Goal: Task Accomplishment & Management: Complete application form

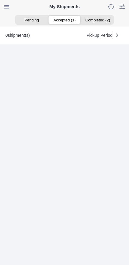
click at [67, 22] on ion-segment-button "Accepted (1)" at bounding box center [64, 20] width 33 height 8
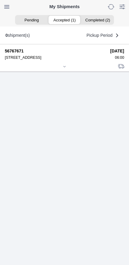
click at [63, 69] on div at bounding box center [64, 67] width 119 height 5
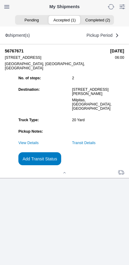
click at [95, 145] on link "Transit Details" at bounding box center [83, 143] width 23 height 4
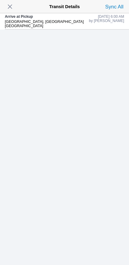
click at [12, 7] on span "button" at bounding box center [10, 6] width 8 height 8
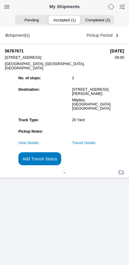
click at [0, 0] on slot "Add Transit Status" at bounding box center [0, 0] width 0 height 0
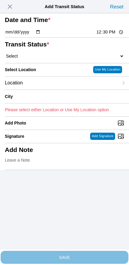
click at [110, 35] on input "12:30" at bounding box center [110, 32] width 28 height 6
type input "06:50"
click at [36, 59] on select "Select Arrive at Drop Off Arrive at Pickup Break Start Break Stop Depart Drop O…" at bounding box center [64, 55] width 119 height 5
select select "DPTPULOC"
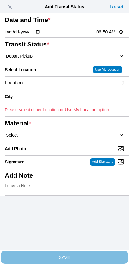
click at [47, 89] on div "Location" at bounding box center [62, 83] width 114 height 13
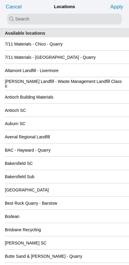
click at [67, 20] on input "search text" at bounding box center [64, 19] width 114 height 11
type input "oak"
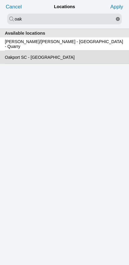
click at [0, 0] on slot "Oakport SC - [GEOGRAPHIC_DATA]" at bounding box center [0, 0] width 0 height 0
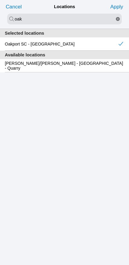
click at [0, 0] on slot "Apply" at bounding box center [0, 0] width 0 height 0
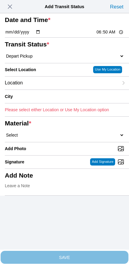
type input "[GEOGRAPHIC_DATA]"
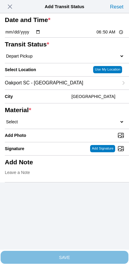
click at [79, 124] on select "Select 1" x 3" Rock 1" x 4" Rock 2" x 4" Rock Asphalt Cold Patch Backfill Spec …" at bounding box center [64, 121] width 119 height 5
select select "708654"
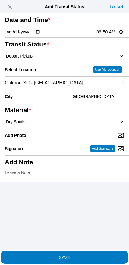
click at [80, 255] on span "SAVE" at bounding box center [64, 257] width 119 height 4
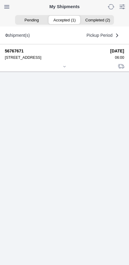
click at [67, 69] on div at bounding box center [64, 67] width 119 height 5
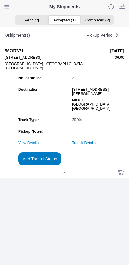
click at [0, 0] on slot "Add Transit Status" at bounding box center [0, 0] width 0 height 0
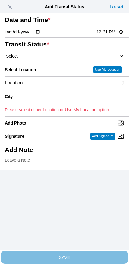
click at [107, 35] on input "12:31" at bounding box center [110, 32] width 28 height 6
type input "09:00"
click at [37, 59] on select "Select Arrive at Drop Off Arrive at Pickup Break Start Break Stop Depart Drop O…" at bounding box center [64, 55] width 119 height 5
select select "DPTDLVLOC"
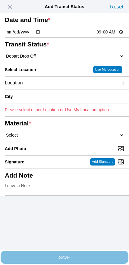
click at [45, 89] on div "Location" at bounding box center [62, 83] width 114 height 13
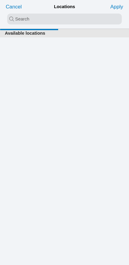
click at [58, 15] on input "search text" at bounding box center [64, 19] width 114 height 11
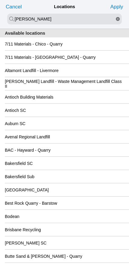
type input "[PERSON_NAME]"
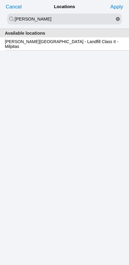
click at [0, 0] on slot "[PERSON_NAME][GEOGRAPHIC_DATA] - Landfill Class II - Milpitas" at bounding box center [0, 0] width 0 height 0
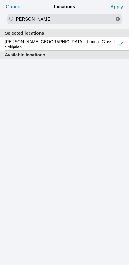
click at [0, 0] on slot "Apply" at bounding box center [0, 0] width 0 height 0
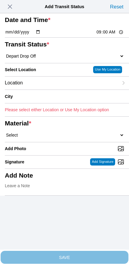
type input "Milpitas"
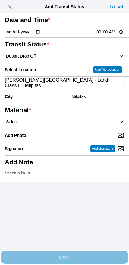
click at [84, 124] on select "Select 1" x 3" Rock 1" x 4" Rock 2" x 4" Rock Asphalt Cold Patch Backfill Spec …" at bounding box center [64, 121] width 119 height 5
select select "708654"
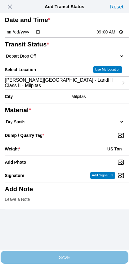
click at [94, 139] on input "Dump / Quarry Tag *" at bounding box center [67, 135] width 124 height 7
type input "C:\fakepath\image.jpg"
click at [57, 155] on div "Weight * US Ton" at bounding box center [64, 148] width 119 height 13
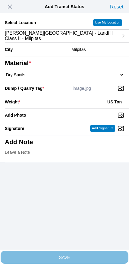
scroll to position [54, 0]
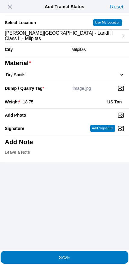
type input "18.75"
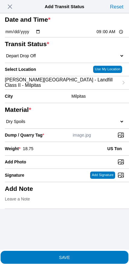
scroll to position [24, 0]
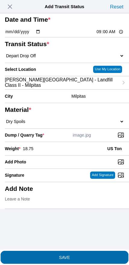
click at [75, 255] on span "SAVE" at bounding box center [64, 257] width 119 height 4
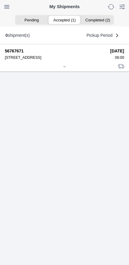
click at [66, 69] on div at bounding box center [64, 67] width 119 height 5
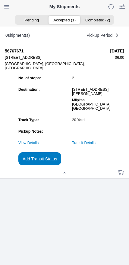
click at [0, 0] on slot "Add Transit Status" at bounding box center [0, 0] width 0 height 0
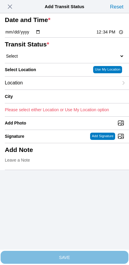
click at [107, 35] on input "12:34" at bounding box center [110, 32] width 28 height 6
type input "10:10"
click at [42, 59] on select "Select Arrive at Drop Off Arrive at Pickup Break Start Break Stop Depart Drop O…" at bounding box center [64, 55] width 119 height 5
select select "DPTPULOC"
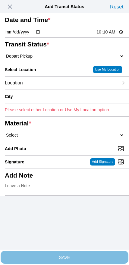
click at [50, 89] on div "Location" at bounding box center [62, 83] width 114 height 13
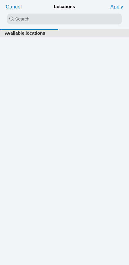
click at [56, 15] on input "search text" at bounding box center [64, 19] width 114 height 11
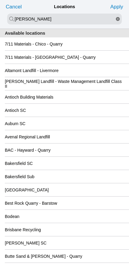
type input "[PERSON_NAME]"
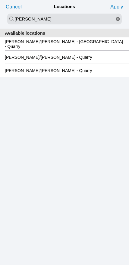
click at [0, 0] on slot "[PERSON_NAME]/[PERSON_NAME] - [GEOGRAPHIC_DATA] - Quarry" at bounding box center [0, 0] width 0 height 0
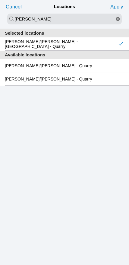
click at [0, 0] on slot "Apply" at bounding box center [0, 0] width 0 height 0
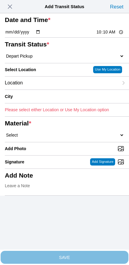
type input "[GEOGRAPHIC_DATA]"
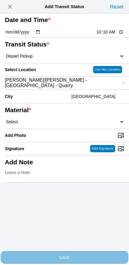
click at [67, 124] on select "Select 1" x 3" Rock 1" x 4" Rock 2" x 4" Rock Asphalt Cold Patch Backfill Spec …" at bounding box center [64, 121] width 119 height 5
select select "708651"
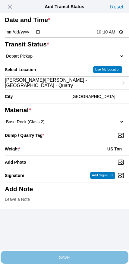
click at [87, 139] on input "Dump / Quarry Tag *" at bounding box center [67, 135] width 124 height 7
type input "C:\fakepath\image.jpg"
click at [59, 155] on div "Weight * US Ton" at bounding box center [64, 148] width 119 height 13
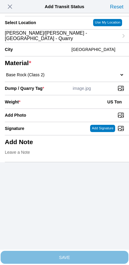
scroll to position [54, 0]
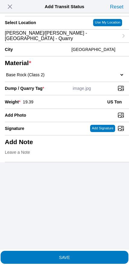
type input "19.39"
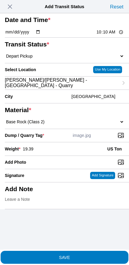
scroll to position [0, 0]
click at [108, 35] on input "10:10" at bounding box center [110, 32] width 28 height 6
type input "10:00"
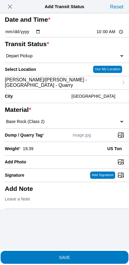
scroll to position [45, 0]
click at [88, 255] on span "SAVE" at bounding box center [64, 257] width 119 height 4
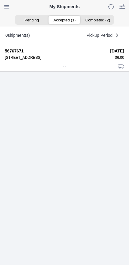
click at [66, 68] on icon at bounding box center [65, 67] width 4 height 4
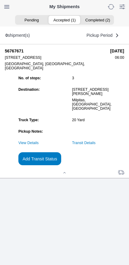
click at [0, 0] on slot "Add Transit Status" at bounding box center [0, 0] width 0 height 0
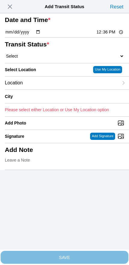
click at [12, 9] on span "button" at bounding box center [10, 6] width 8 height 8
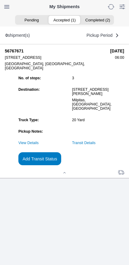
click at [95, 145] on link "Transit Details" at bounding box center [83, 143] width 23 height 4
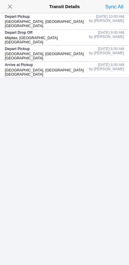
click at [11, 7] on span "button" at bounding box center [10, 6] width 8 height 8
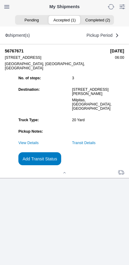
click at [0, 0] on slot "Add Transit Status" at bounding box center [0, 0] width 0 height 0
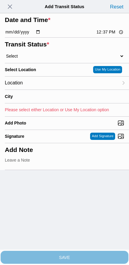
click at [100, 35] on input "12:37" at bounding box center [110, 32] width 28 height 6
type input "10:10"
click at [42, 59] on select "Select Arrive at Drop Off Arrive at Pickup Break Start Break Stop Depart Drop O…" at bounding box center [64, 55] width 119 height 5
select select "DPTDLVLOC"
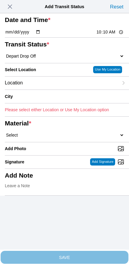
click at [39, 89] on div "Location" at bounding box center [62, 83] width 114 height 13
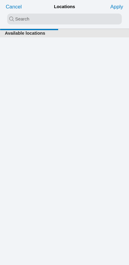
click at [65, 22] on input "search text" at bounding box center [64, 19] width 114 height 11
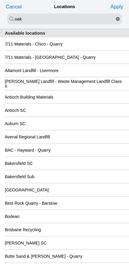
type input "oak"
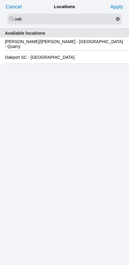
click at [0, 0] on slot "Oakport SC - [GEOGRAPHIC_DATA]" at bounding box center [0, 0] width 0 height 0
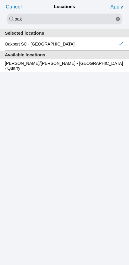
click at [0, 0] on slot "Apply" at bounding box center [0, 0] width 0 height 0
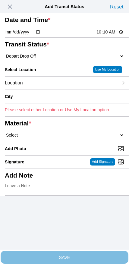
type input "[GEOGRAPHIC_DATA]"
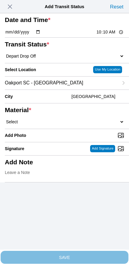
click at [79, 124] on select "Select 1" x 3" Rock 1" x 4" Rock 2" x 4" Rock Asphalt Cold Patch Backfill Spec …" at bounding box center [64, 121] width 119 height 5
select select "708651"
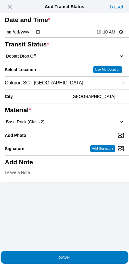
click at [84, 139] on input "Add Photo" at bounding box center [67, 135] width 124 height 7
type input "C:\fakepath\image.jpg"
click at [76, 255] on span "SAVE" at bounding box center [64, 257] width 119 height 4
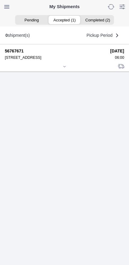
click at [63, 68] on icon at bounding box center [65, 67] width 4 height 4
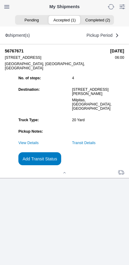
click at [0, 0] on slot "Add Transit Status" at bounding box center [0, 0] width 0 height 0
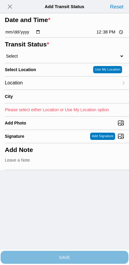
click at [102, 35] on input "12:38" at bounding box center [110, 32] width 28 height 6
type input "10:15"
click at [44, 59] on select "Select Arrive at Drop Off Arrive at Pickup Break Start Break Stop Depart Drop O…" at bounding box center [64, 55] width 119 height 5
select select "DPTPULOC"
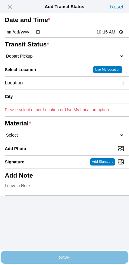
click at [52, 89] on div "Location" at bounding box center [62, 83] width 114 height 13
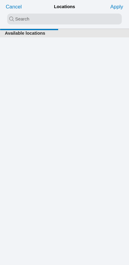
click at [76, 20] on input "search text" at bounding box center [64, 19] width 114 height 11
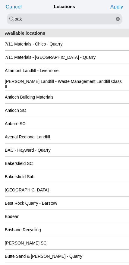
type input "oak"
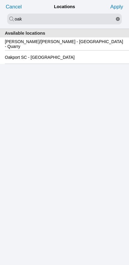
click at [0, 0] on slot "Oakport SC - [GEOGRAPHIC_DATA]" at bounding box center [0, 0] width 0 height 0
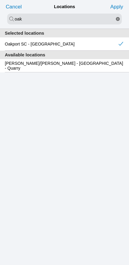
click at [0, 0] on slot "Apply" at bounding box center [0, 0] width 0 height 0
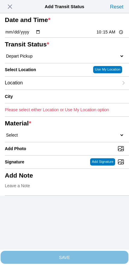
type input "[GEOGRAPHIC_DATA]"
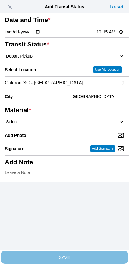
click at [70, 124] on select "Select 1" x 3" Rock 1" x 4" Rock 2" x 4" Rock Asphalt Cold Patch Backfill Spec …" at bounding box center [64, 121] width 119 height 5
select select "708654"
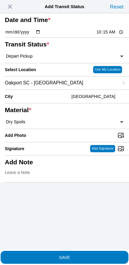
click at [76, 255] on span "SAVE" at bounding box center [64, 257] width 119 height 4
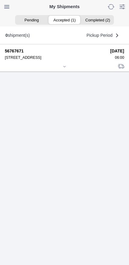
click at [64, 68] on icon at bounding box center [65, 67] width 4 height 4
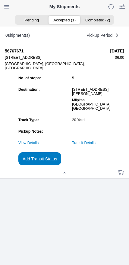
click at [95, 145] on link "Transit Details" at bounding box center [83, 143] width 23 height 4
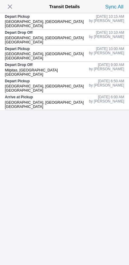
click at [11, 8] on span "button" at bounding box center [10, 6] width 8 height 8
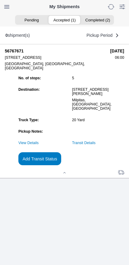
click at [0, 0] on slot "Add Transit Status" at bounding box center [0, 0] width 0 height 0
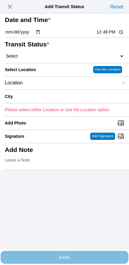
click at [104, 35] on input "12:49" at bounding box center [110, 32] width 28 height 6
type input "12:00"
click at [33, 59] on select "Select Arrive at Drop Off Arrive at Pickup Break Start Break Stop Depart Drop O…" at bounding box center [64, 55] width 119 height 5
select select "DPTDLVLOC"
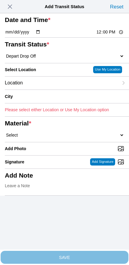
click at [67, 89] on div "Location" at bounding box center [62, 83] width 114 height 13
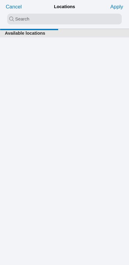
click at [65, 21] on input "search text" at bounding box center [64, 19] width 114 height 11
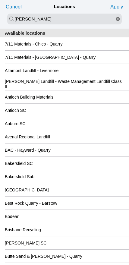
type input "[PERSON_NAME]"
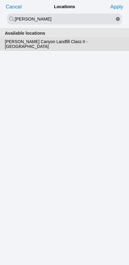
click at [0, 0] on slot "[PERSON_NAME] Canyon Landfill Class II - [GEOGRAPHIC_DATA]" at bounding box center [0, 0] width 0 height 0
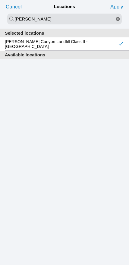
click at [0, 0] on slot "Apply" at bounding box center [0, 0] width 0 height 0
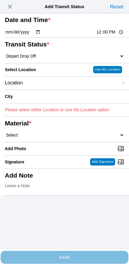
type input "[GEOGRAPHIC_DATA]"
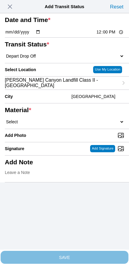
click at [69, 124] on select "Select 1" x 3" Rock 1" x 4" Rock 2" x 4" Rock Asphalt Cold Patch Backfill Spec …" at bounding box center [64, 121] width 119 height 5
select select "708654"
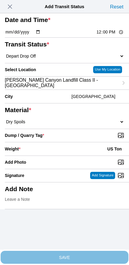
click at [87, 139] on input "Dump / Quarry Tag *" at bounding box center [67, 135] width 124 height 7
type input "C:\fakepath\image.jpg"
click at [48, 155] on div "Weight * US Ton" at bounding box center [64, 148] width 119 height 13
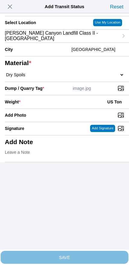
scroll to position [54, 0]
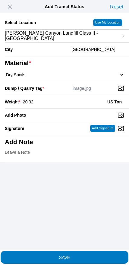
type input "20.32"
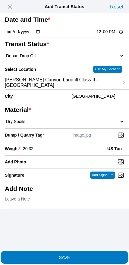
scroll to position [45, 0]
click at [81, 255] on span "SAVE" at bounding box center [64, 257] width 119 height 4
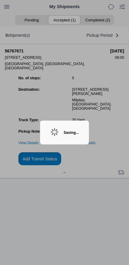
click at [70, 131] on div "Saving..." at bounding box center [71, 132] width 15 height 4
click at [70, 130] on div "Saving..." at bounding box center [71, 132] width 15 height 4
click at [74, 131] on div "Saving..." at bounding box center [71, 132] width 15 height 4
click at [99, 197] on ion-backdrop at bounding box center [64, 132] width 129 height 265
click at [91, 196] on ion-backdrop at bounding box center [64, 132] width 129 height 265
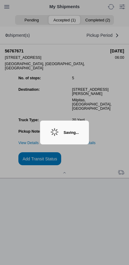
click at [68, 130] on div "Saving..." at bounding box center [71, 132] width 15 height 4
click at [64, 133] on div "Saving..." at bounding box center [71, 132] width 15 height 4
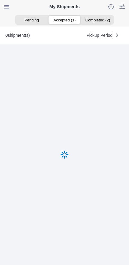
click at [67, 131] on div at bounding box center [64, 154] width 129 height 221
click at [64, 135] on div at bounding box center [64, 154] width 129 height 221
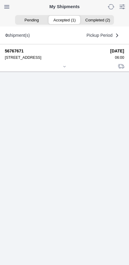
click at [64, 68] on icon at bounding box center [65, 67] width 4 height 4
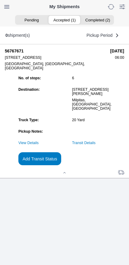
click at [95, 145] on link "Transit Details" at bounding box center [83, 143] width 23 height 4
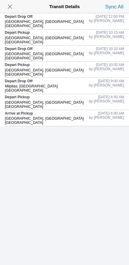
click at [12, 7] on span "button" at bounding box center [10, 6] width 8 height 8
